Goal: Transaction & Acquisition: Purchase product/service

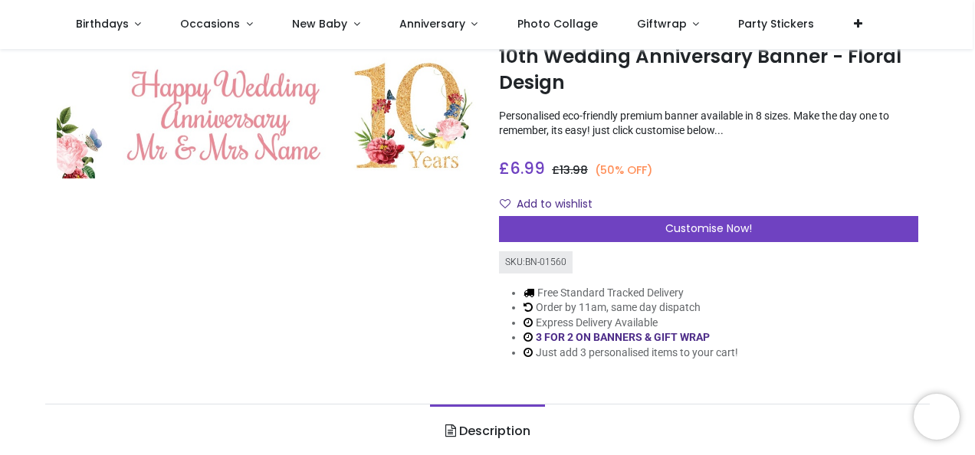
scroll to position [153, 0]
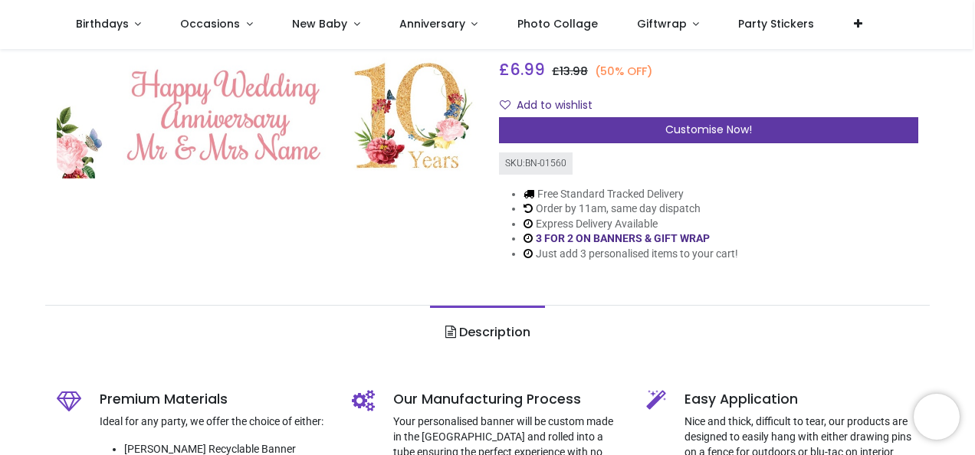
click at [657, 135] on div "Customise Now!" at bounding box center [708, 130] width 419 height 26
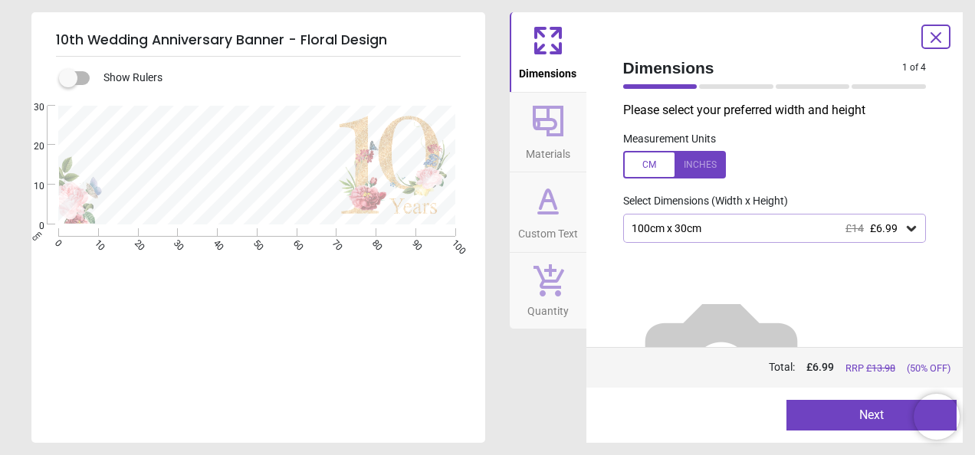
click at [690, 167] on div at bounding box center [674, 165] width 103 height 28
click at [734, 314] on img at bounding box center [721, 365] width 196 height 196
click at [906, 224] on icon at bounding box center [910, 228] width 15 height 15
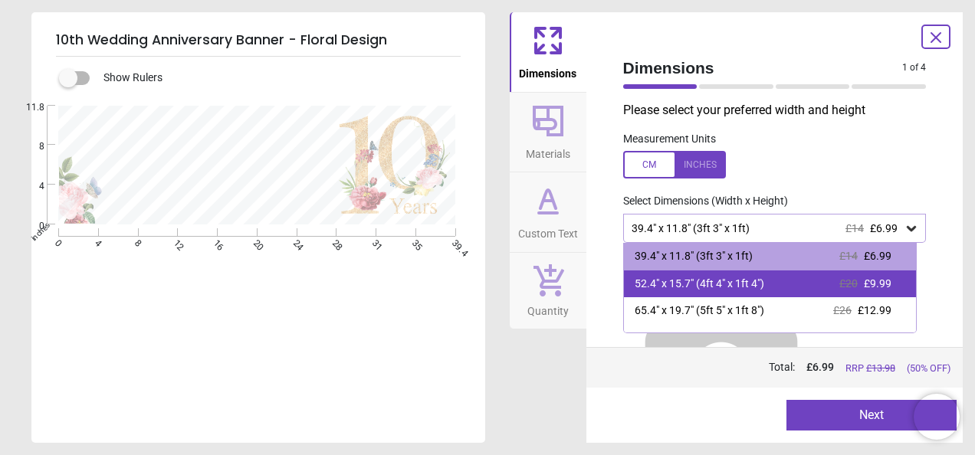
click at [873, 283] on span "£9.99" at bounding box center [877, 283] width 28 height 12
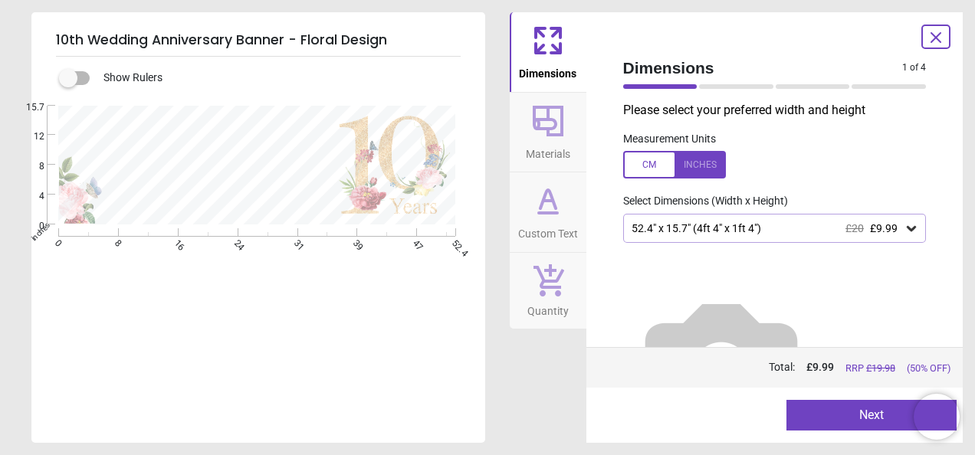
click at [875, 408] on button "Next" at bounding box center [871, 415] width 170 height 31
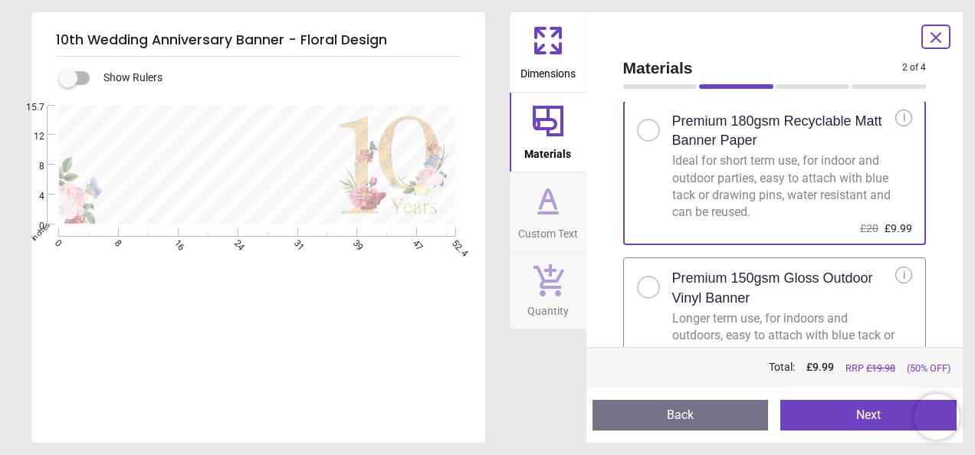
scroll to position [9, 0]
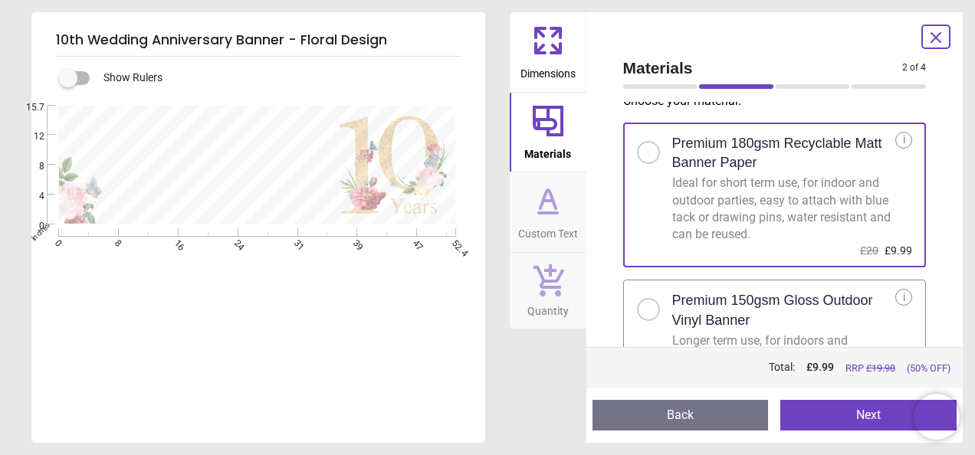
click at [874, 412] on button "Next" at bounding box center [868, 415] width 176 height 31
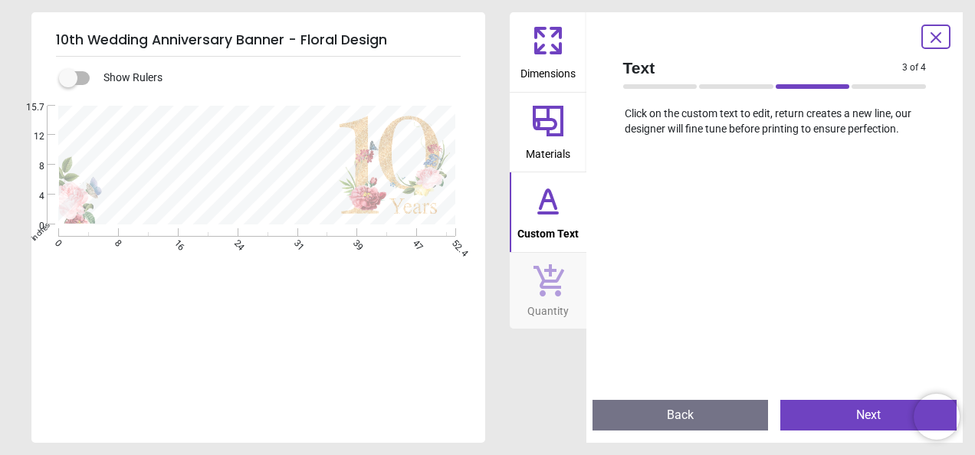
scroll to position [0, 0]
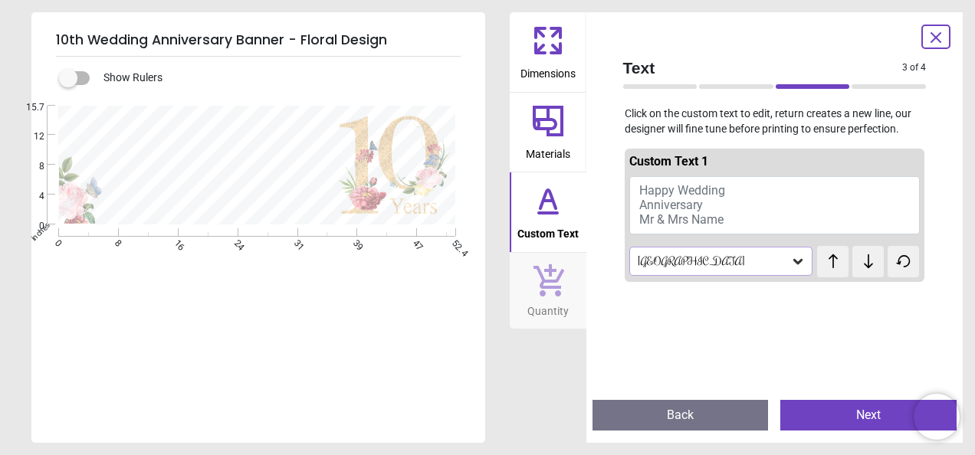
click at [198, 149] on div at bounding box center [218, 165] width 228 height 92
click at [68, 78] on label at bounding box center [68, 78] width 0 height 0
